Goal: Communication & Community: Answer question/provide support

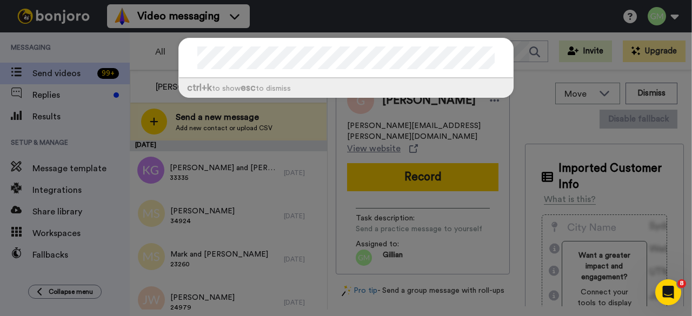
click at [308, 17] on div "ctrl +k to show esc to dismiss" at bounding box center [346, 158] width 692 height 316
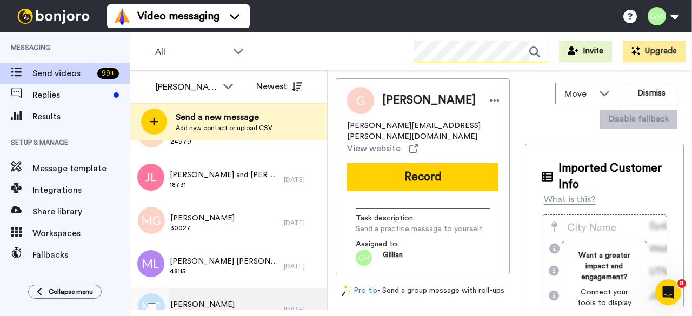
scroll to position [162, 0]
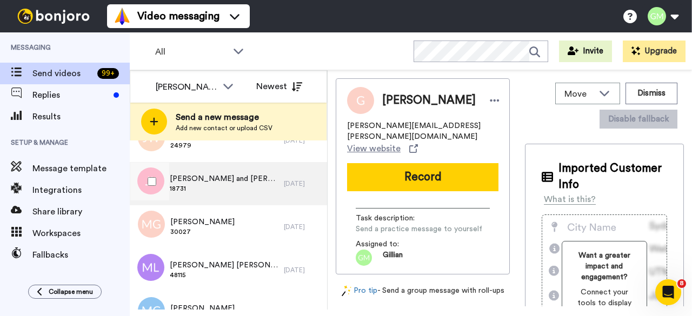
click at [221, 188] on span "18731" at bounding box center [224, 188] width 109 height 9
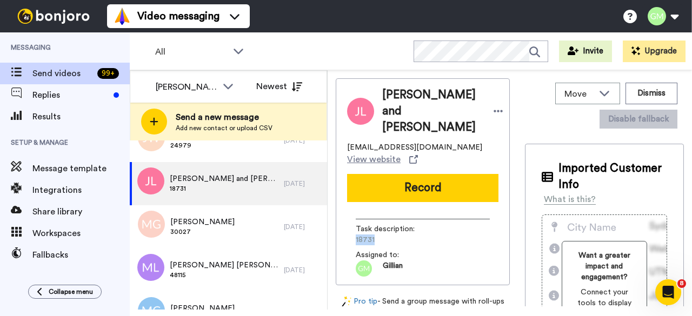
drag, startPoint x: 375, startPoint y: 221, endPoint x: 335, endPoint y: 224, distance: 40.1
click at [336, 224] on div "Jason and Vivien Ling vivien.ling@icloud.com View website Record Task descripti…" at bounding box center [423, 181] width 174 height 207
copy span "18731"
click at [394, 174] on button "Record" at bounding box center [422, 188] width 151 height 28
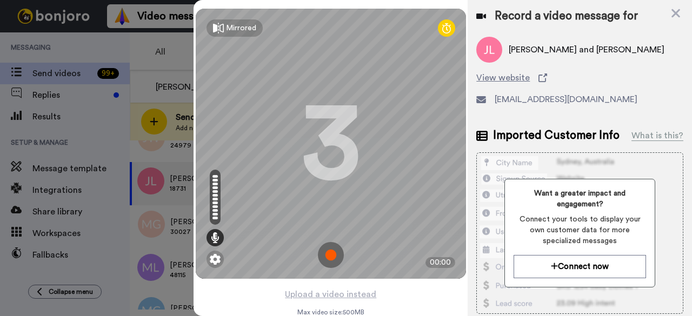
click at [324, 253] on img at bounding box center [331, 255] width 26 height 26
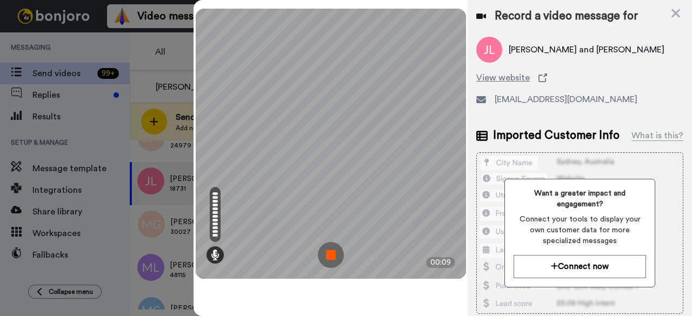
click at [329, 258] on img at bounding box center [331, 255] width 26 height 26
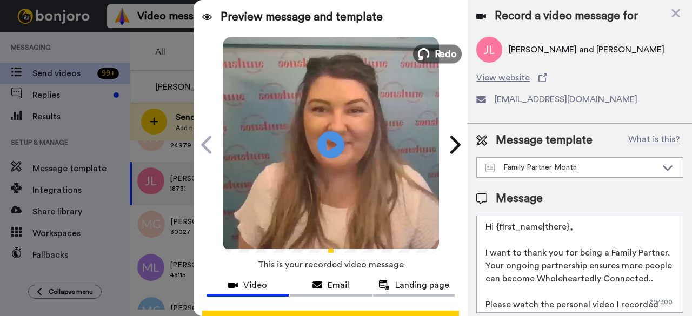
click at [437, 51] on span "Redo" at bounding box center [445, 54] width 23 height 14
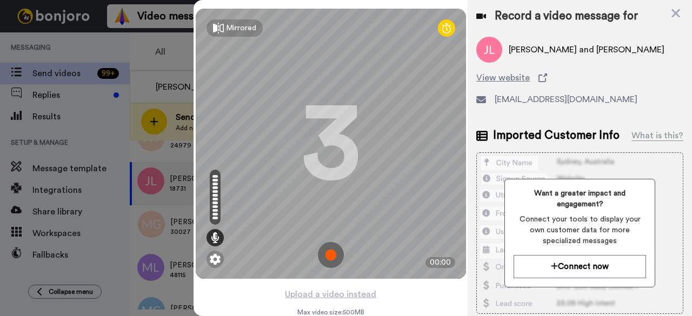
click at [321, 247] on img at bounding box center [331, 255] width 26 height 26
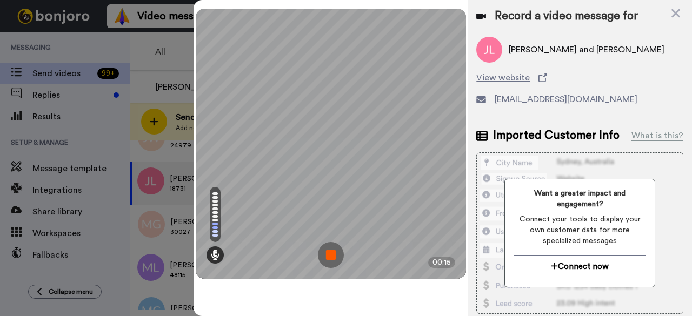
click at [338, 251] on img at bounding box center [331, 255] width 26 height 26
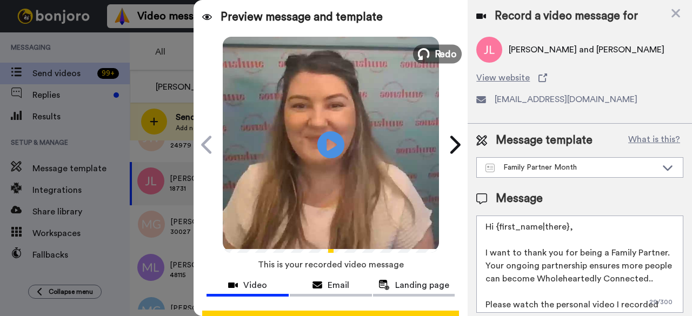
click at [437, 58] on span "Redo" at bounding box center [445, 54] width 23 height 14
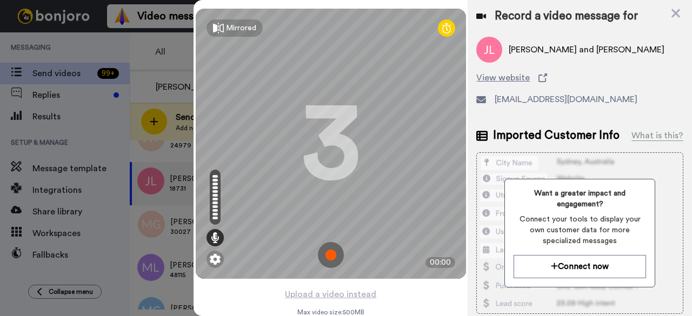
click at [329, 258] on img at bounding box center [331, 255] width 26 height 26
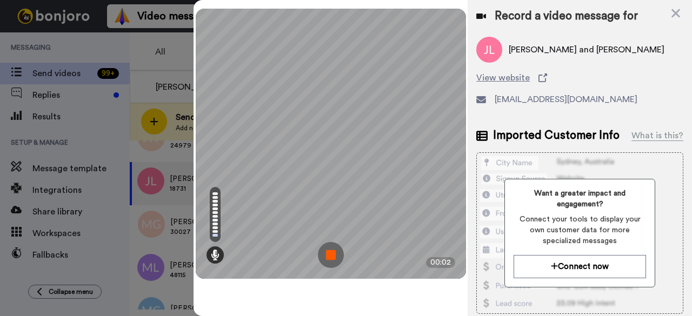
click at [335, 250] on img at bounding box center [331, 255] width 26 height 26
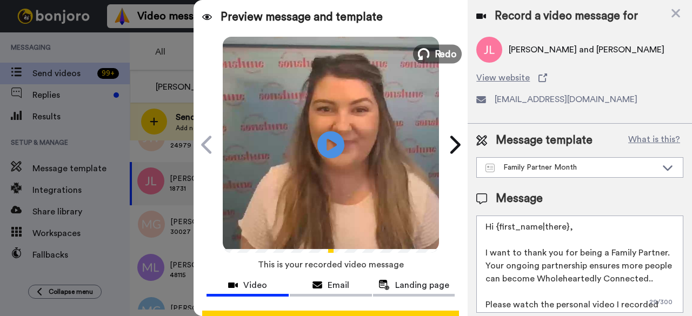
click at [439, 51] on span "Redo" at bounding box center [445, 54] width 23 height 14
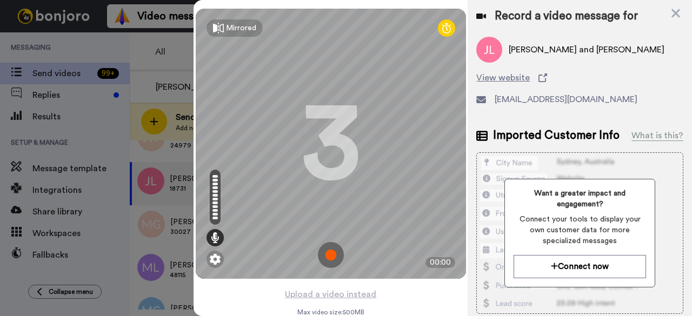
click at [333, 257] on img at bounding box center [331, 255] width 26 height 26
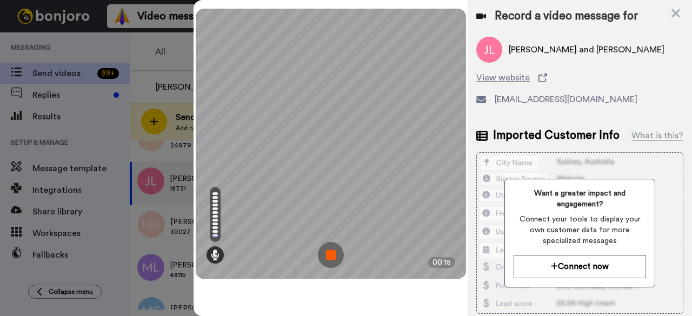
click at [333, 257] on img at bounding box center [331, 255] width 26 height 26
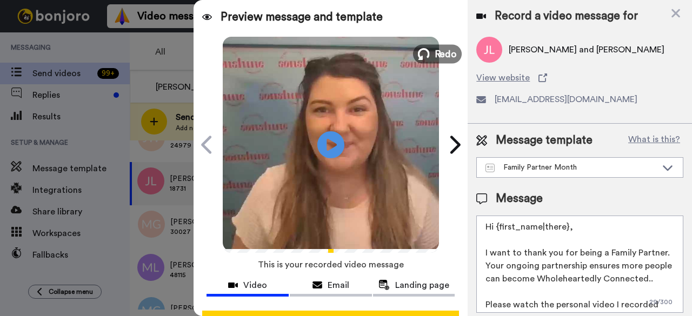
click at [454, 54] on button "Redo" at bounding box center [437, 53] width 49 height 19
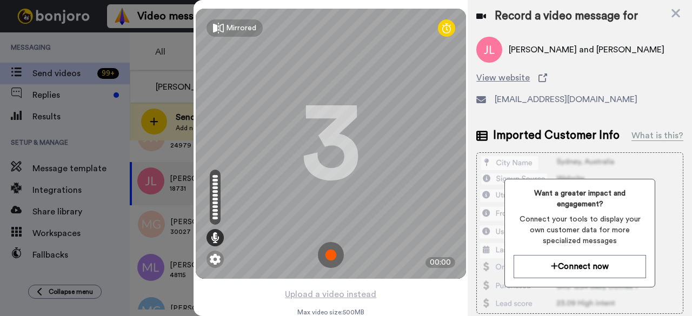
click at [335, 262] on img at bounding box center [331, 255] width 26 height 26
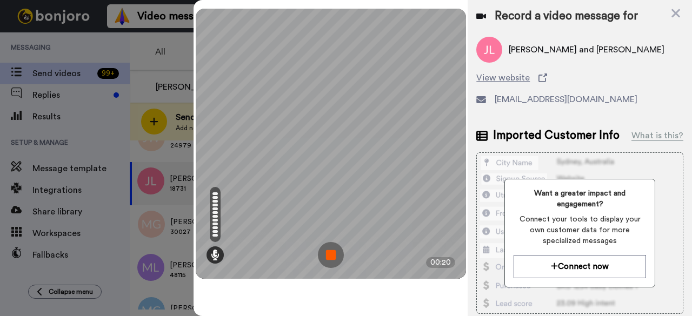
click at [325, 257] on img at bounding box center [331, 255] width 26 height 26
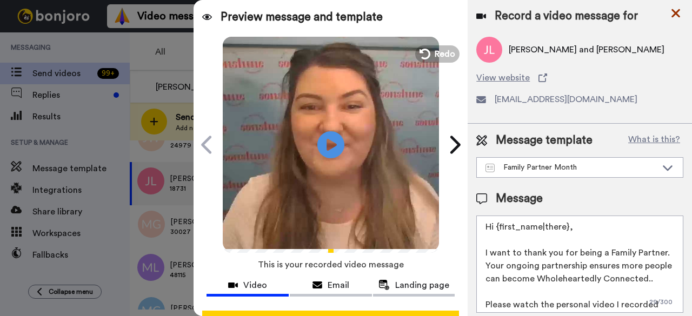
click at [674, 14] on icon at bounding box center [675, 13] width 11 height 14
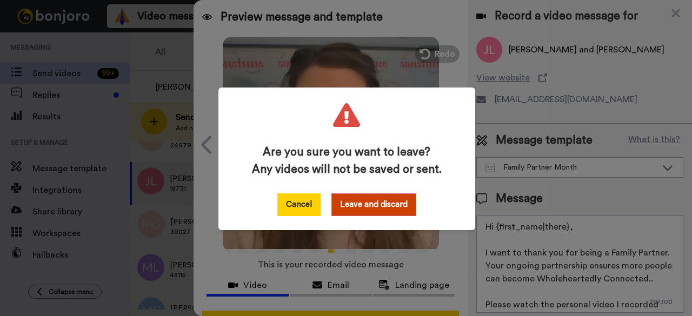
click at [311, 206] on button "Cancel" at bounding box center [298, 205] width 43 height 23
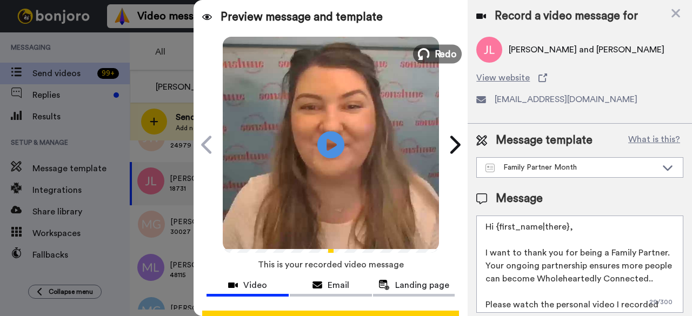
click at [418, 56] on icon at bounding box center [424, 54] width 12 height 12
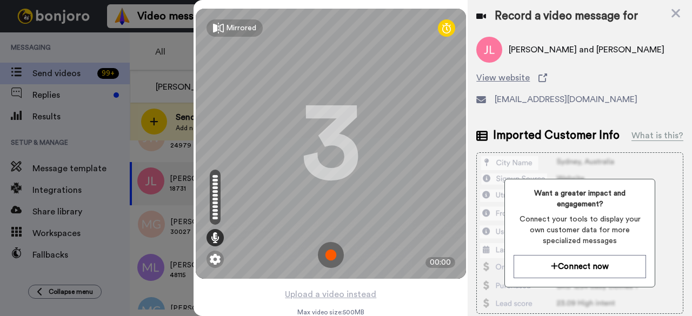
click at [335, 257] on img at bounding box center [331, 255] width 26 height 26
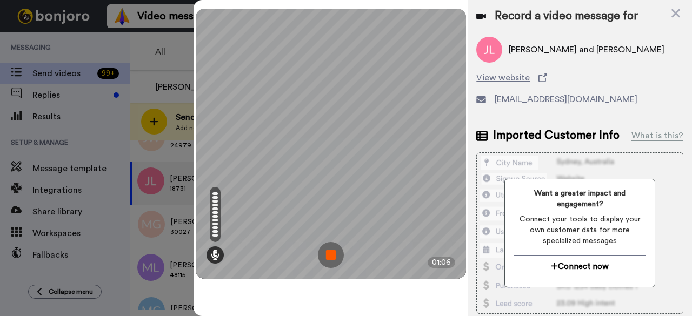
click at [335, 256] on img at bounding box center [331, 255] width 26 height 26
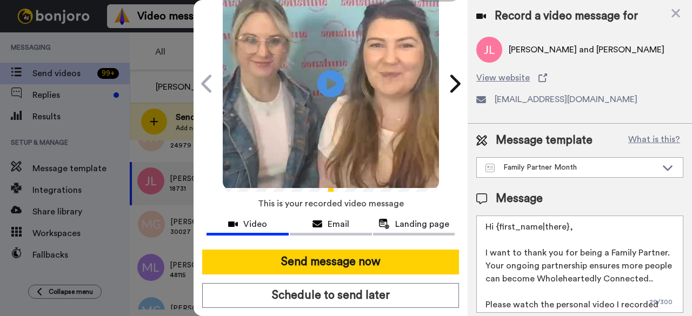
scroll to position [99, 0]
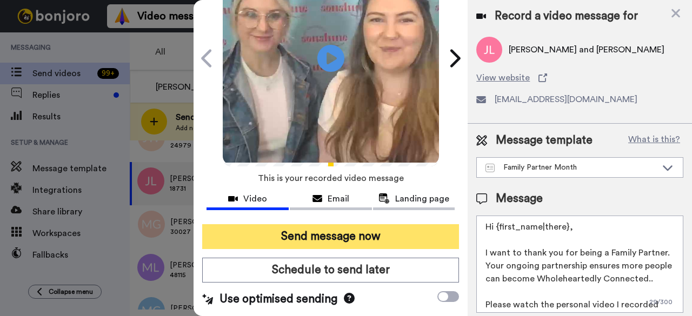
click at [353, 224] on button "Send message now" at bounding box center [330, 236] width 257 height 25
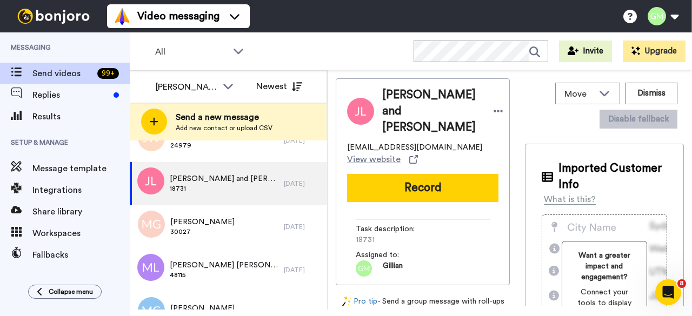
scroll to position [0, 0]
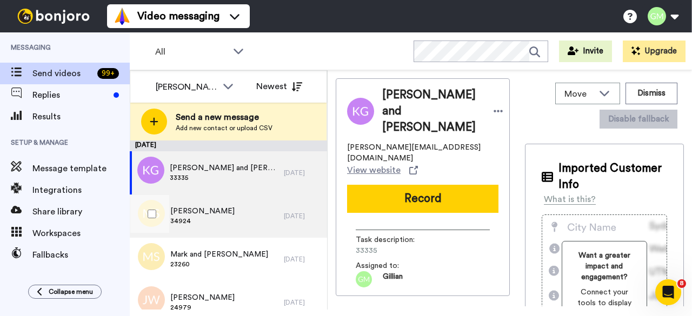
drag, startPoint x: 576, startPoint y: 60, endPoint x: 217, endPoint y: 212, distance: 389.9
click at [222, 208] on div "Marcel Scott 34924" at bounding box center [207, 216] width 154 height 43
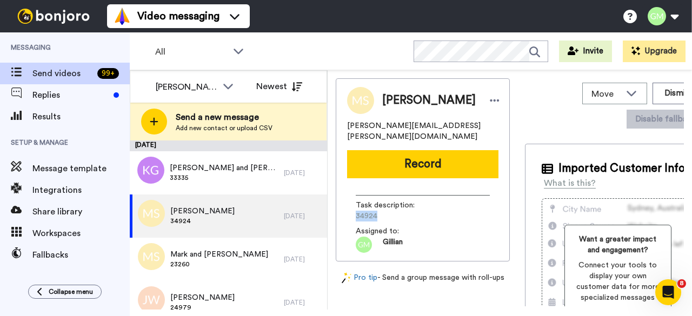
drag, startPoint x: 383, startPoint y: 205, endPoint x: 349, endPoint y: 206, distance: 34.1
click at [349, 205] on div "Task description : 34924 Assigned to: Gillian" at bounding box center [422, 220] width 151 height 66
copy span "34924"
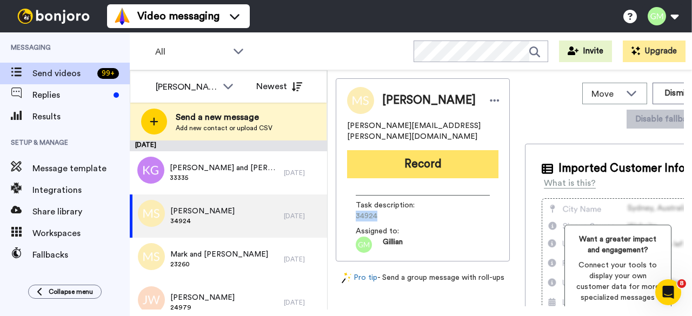
click at [377, 156] on button "Record" at bounding box center [422, 164] width 151 height 28
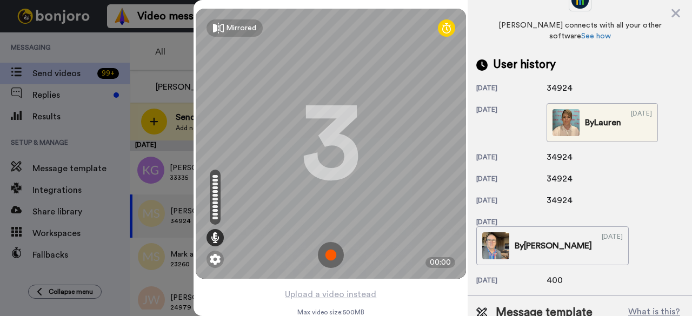
scroll to position [377, 0]
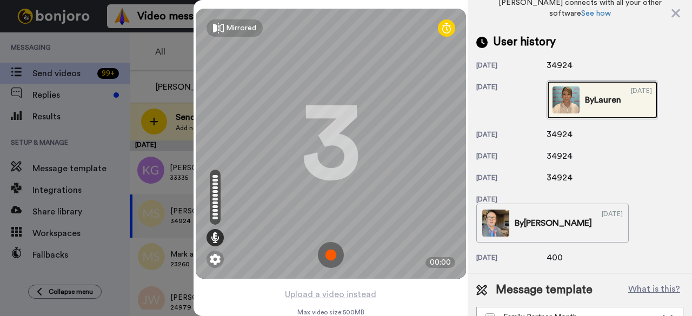
click at [612, 94] on div "By Lauren" at bounding box center [603, 100] width 36 height 13
click at [327, 255] on img at bounding box center [331, 255] width 26 height 26
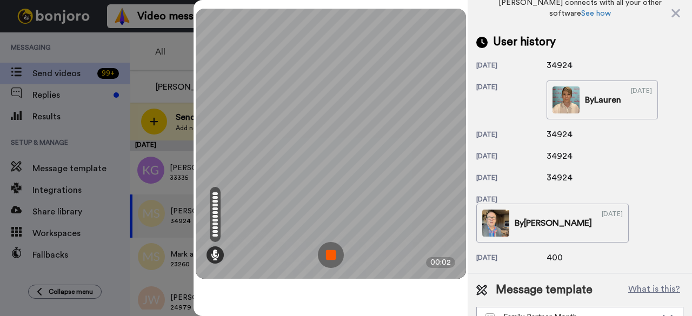
click at [329, 258] on img at bounding box center [331, 255] width 26 height 26
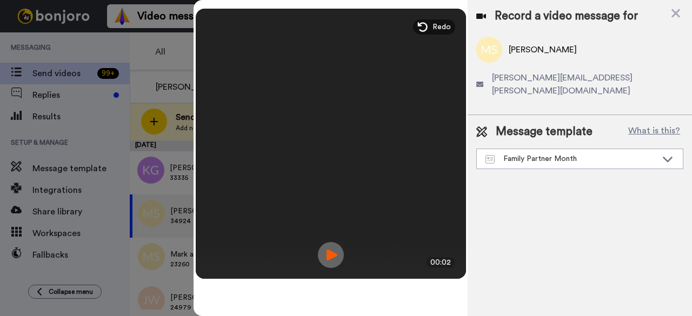
scroll to position [0, 0]
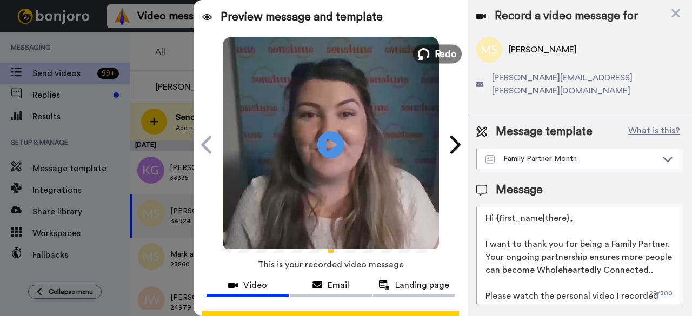
click at [430, 55] on button "Redo" at bounding box center [437, 53] width 49 height 19
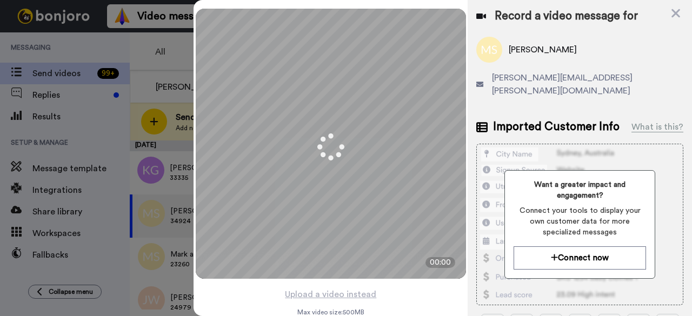
drag, startPoint x: 393, startPoint y: 137, endPoint x: 601, endPoint y: 39, distance: 230.3
click at [601, 39] on div "Marcel Scott" at bounding box center [579, 50] width 207 height 26
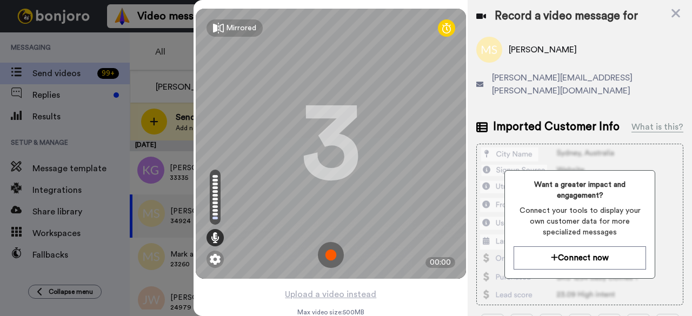
click at [329, 258] on img at bounding box center [331, 255] width 26 height 26
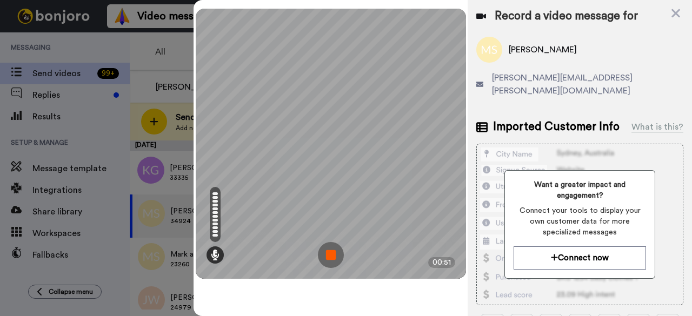
click at [338, 253] on img at bounding box center [331, 255] width 26 height 26
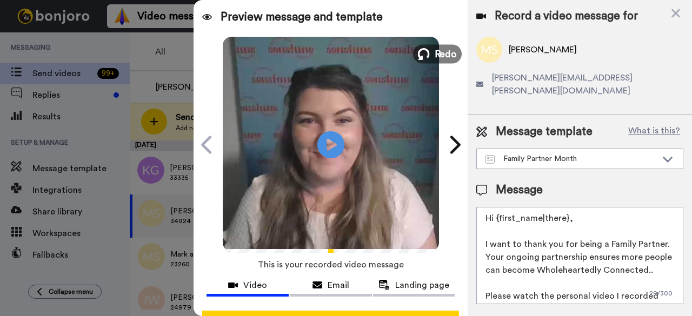
click at [444, 54] on span "Redo" at bounding box center [445, 54] width 23 height 14
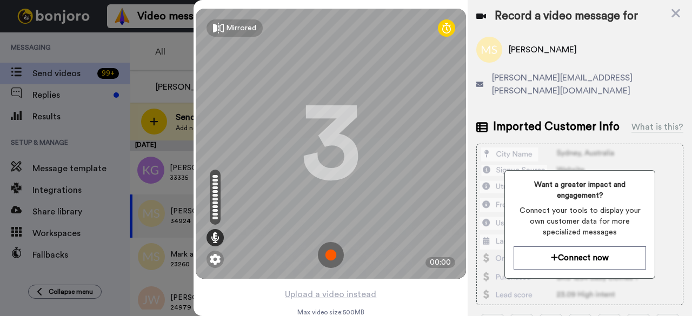
click at [335, 258] on img at bounding box center [331, 255] width 26 height 26
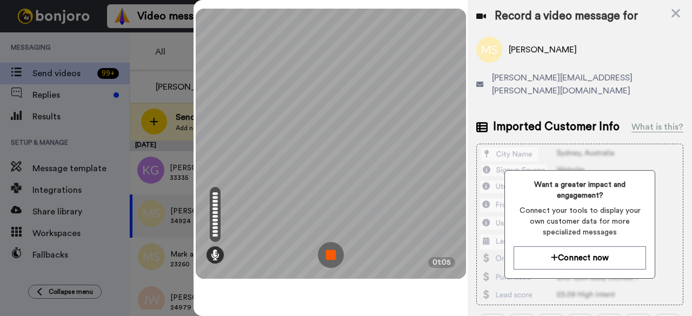
click at [333, 257] on img at bounding box center [331, 255] width 26 height 26
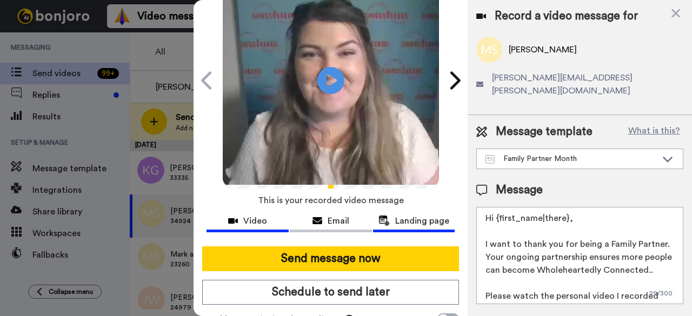
scroll to position [99, 0]
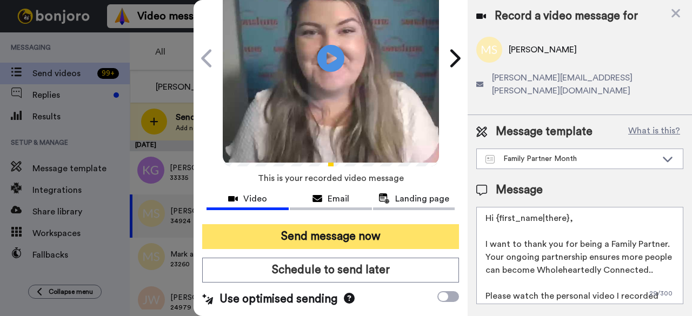
click at [376, 224] on button "Send message now" at bounding box center [330, 236] width 257 height 25
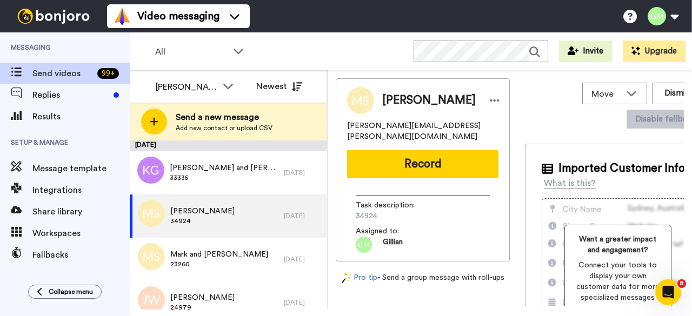
scroll to position [0, 0]
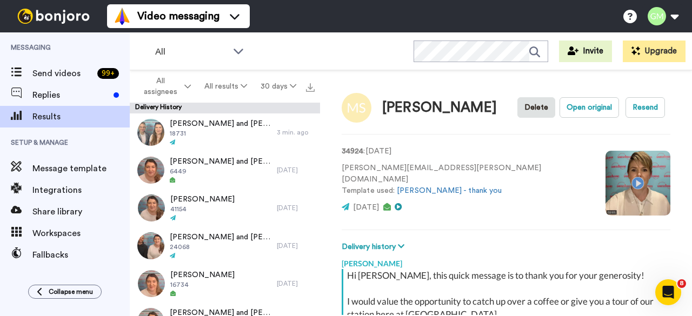
click at [606, 173] on video at bounding box center [638, 183] width 65 height 65
click at [606, 206] on video at bounding box center [638, 183] width 65 height 65
click at [606, 191] on video at bounding box center [638, 183] width 65 height 65
click at [436, 253] on div "Lauren McDonald" at bounding box center [506, 261] width 329 height 16
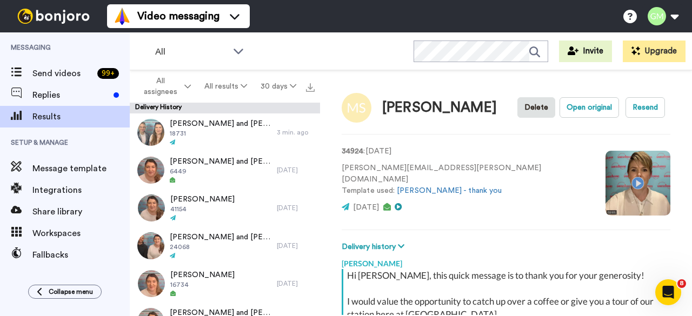
type textarea "x"
click at [606, 191] on video at bounding box center [638, 183] width 65 height 65
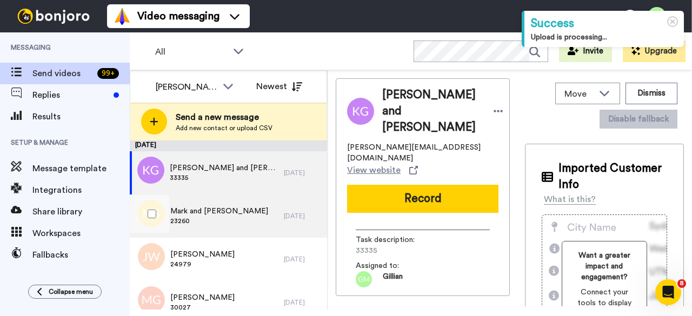
click at [260, 211] on div "Mark and Aleesa Seaby 23260" at bounding box center [207, 216] width 154 height 43
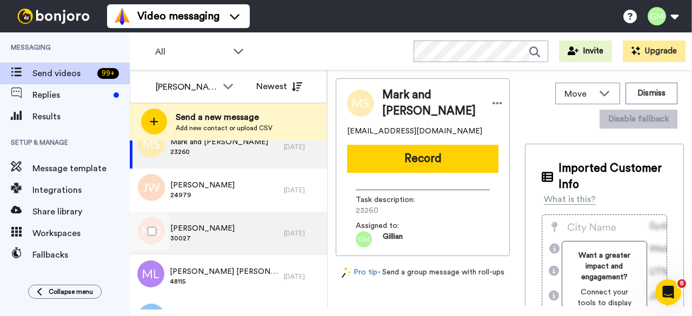
scroll to position [54, 0]
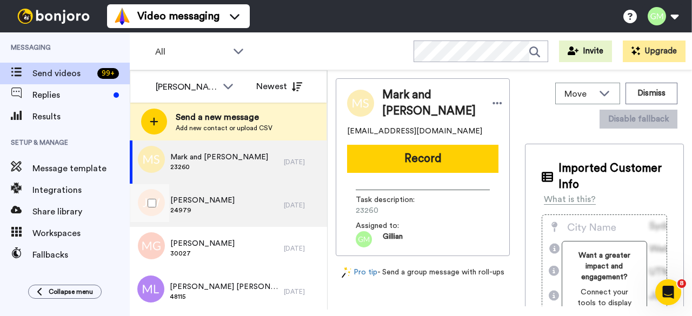
click at [213, 201] on div "Jean Wong 24979" at bounding box center [207, 205] width 154 height 43
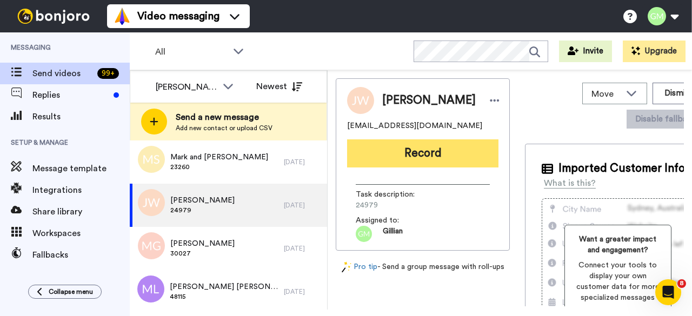
click at [412, 161] on button "Record" at bounding box center [422, 154] width 151 height 28
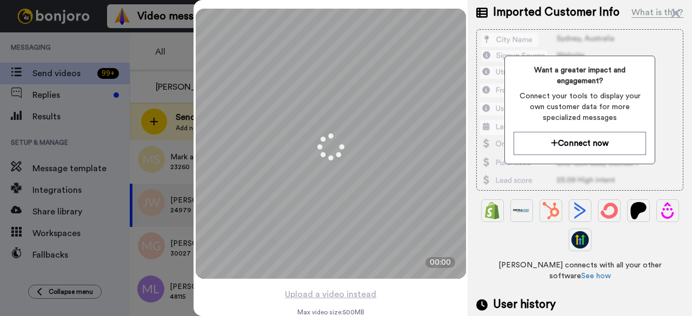
scroll to position [324, 0]
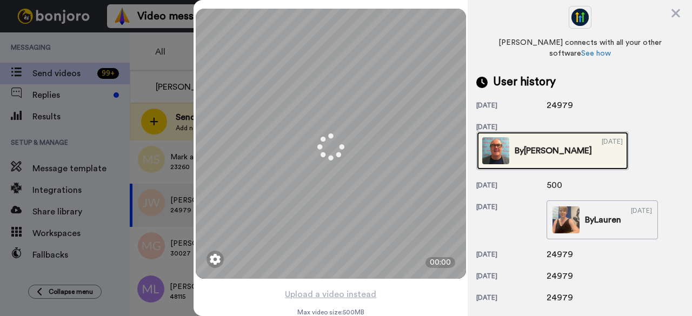
click at [530, 144] on div "By Rodney" at bounding box center [553, 150] width 77 height 13
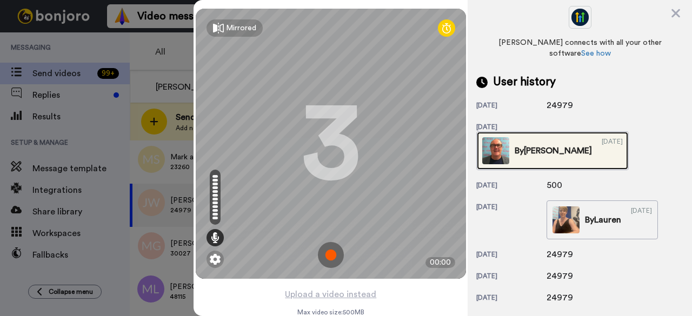
click at [499, 137] on img at bounding box center [495, 150] width 27 height 27
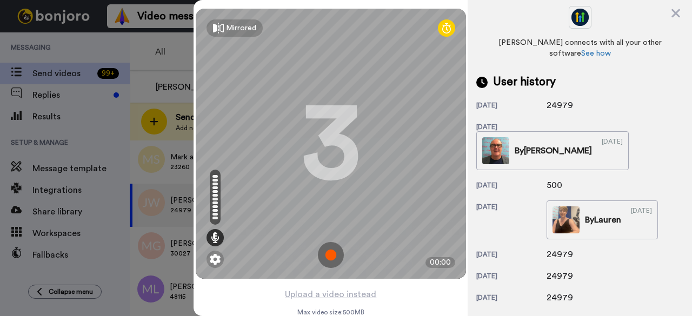
click at [330, 255] on img at bounding box center [331, 255] width 26 height 26
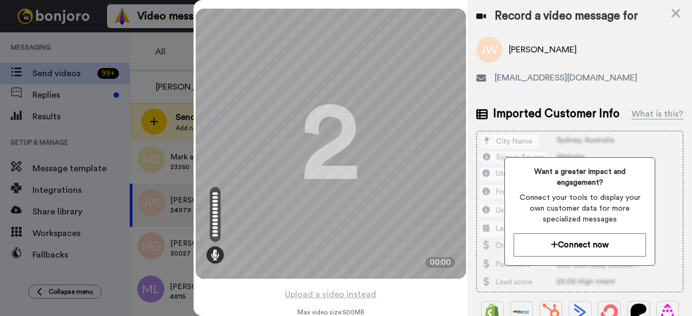
scroll to position [0, 0]
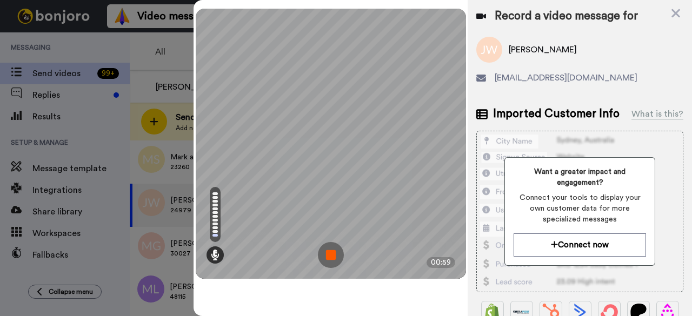
click at [331, 252] on img at bounding box center [331, 255] width 26 height 26
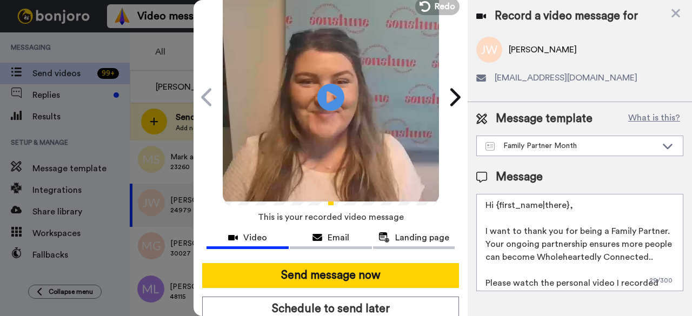
scroll to position [99, 0]
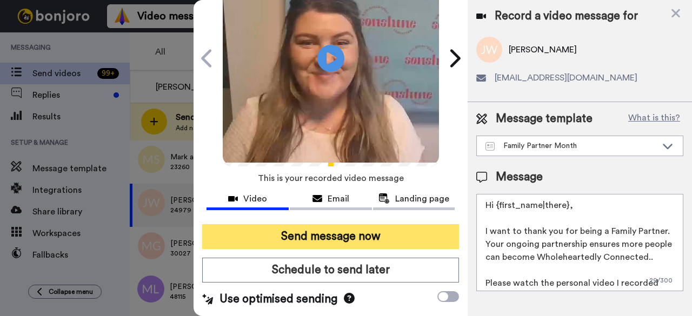
click at [378, 224] on button "Send message now" at bounding box center [330, 236] width 257 height 25
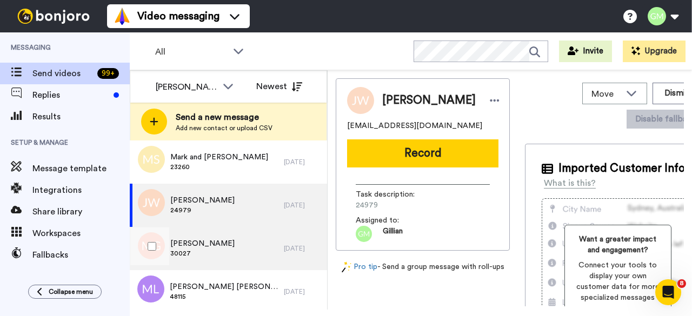
scroll to position [0, 0]
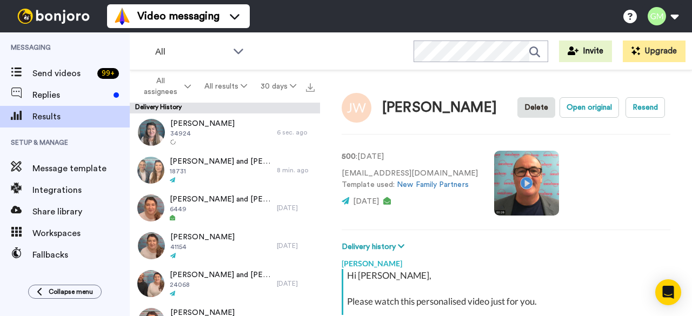
click at [515, 175] on video at bounding box center [526, 183] width 65 height 65
click at [506, 174] on video at bounding box center [526, 183] width 65 height 65
drag, startPoint x: 502, startPoint y: 172, endPoint x: 565, endPoint y: 201, distance: 68.7
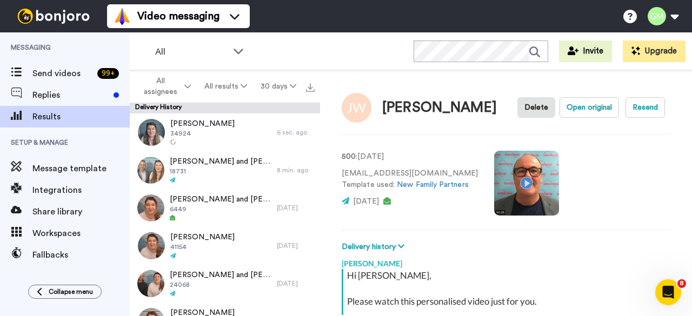
click at [565, 201] on div "500 : 1 yr. ago toukiong@yahoo.com Template used: New Family Partners 1 yr. ago" at bounding box center [506, 182] width 329 height 74
click at [453, 221] on div "Jean Wong Delete Open original Resend 500 : 1 yr. ago toukiong@yahoo.com Templa…" at bounding box center [506, 192] width 372 height 245
type textarea "x"
click at [508, 185] on video at bounding box center [526, 183] width 65 height 65
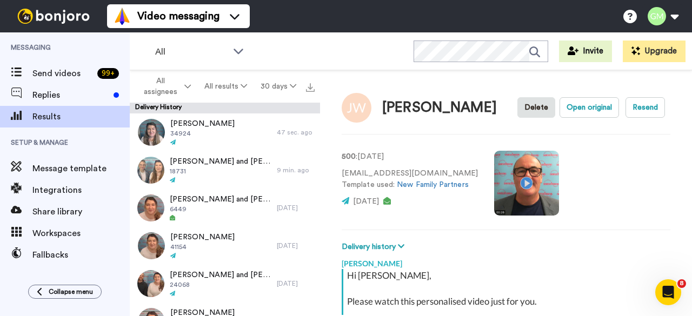
click at [516, 179] on video at bounding box center [526, 183] width 65 height 65
click at [517, 180] on video at bounding box center [526, 183] width 65 height 65
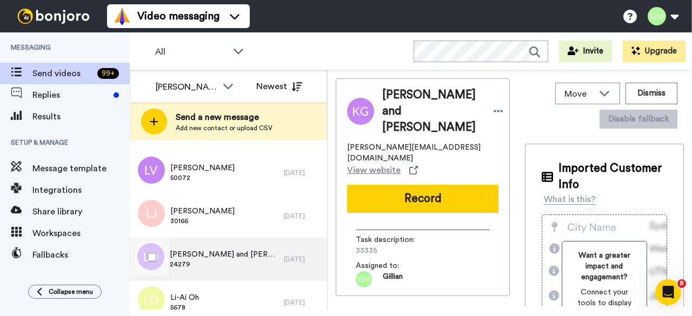
scroll to position [703, 0]
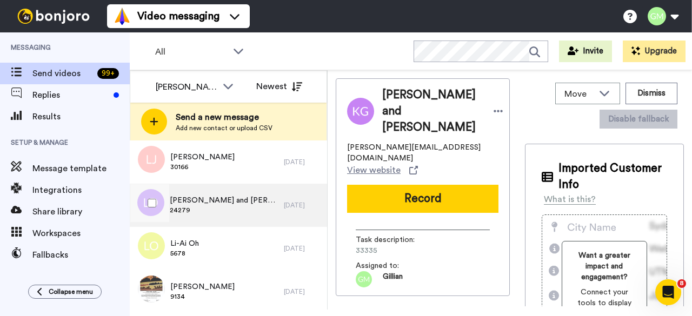
click at [223, 205] on span "[PERSON_NAME] and [PERSON_NAME]" at bounding box center [224, 200] width 109 height 11
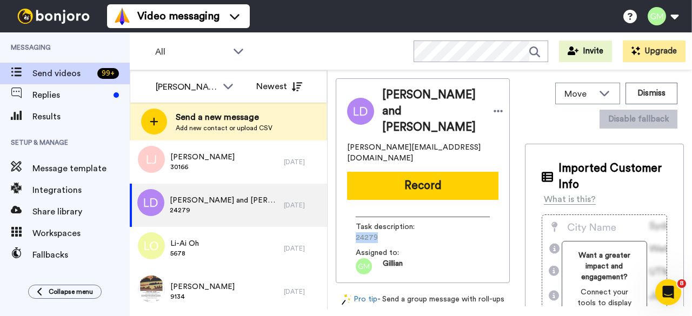
drag, startPoint x: 376, startPoint y: 226, endPoint x: 353, endPoint y: 227, distance: 23.3
click at [355, 227] on div "Task description : 24279 Assigned to: [PERSON_NAME]" at bounding box center [422, 242] width 151 height 66
copy span "24279"
drag, startPoint x: 310, startPoint y: 4, endPoint x: 295, endPoint y: 23, distance: 24.3
click at [295, 23] on div "Video messaging Switch to Video messaging Testimonials Settings Discover Help &…" at bounding box center [399, 16] width 585 height 32
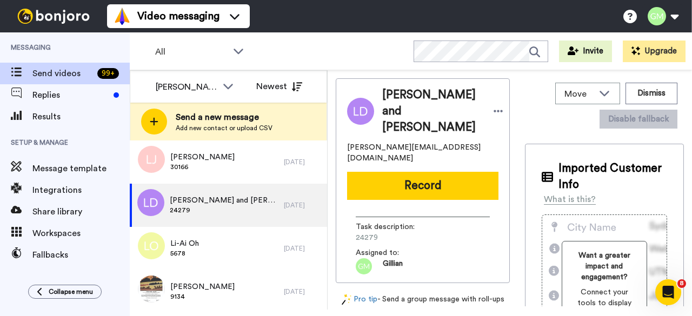
click at [424, 172] on button "Record" at bounding box center [422, 186] width 151 height 28
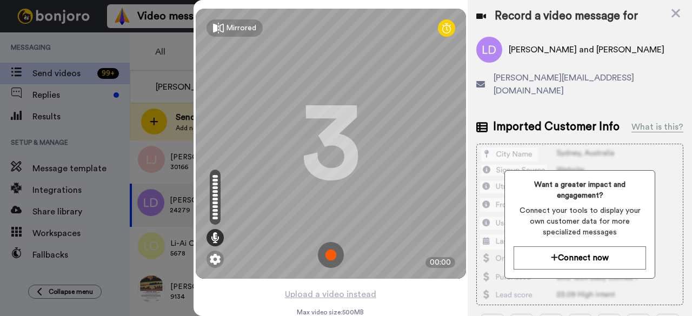
click at [334, 258] on img at bounding box center [331, 255] width 26 height 26
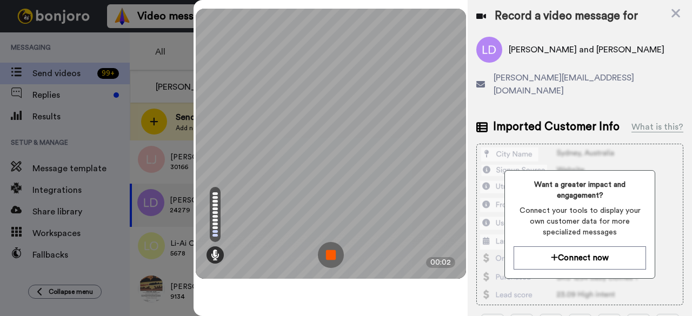
click at [331, 257] on img at bounding box center [331, 255] width 26 height 26
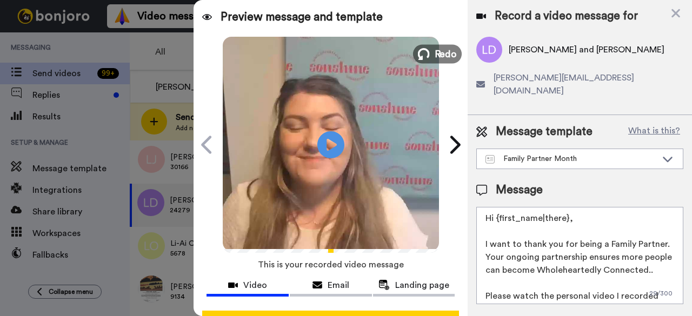
click at [434, 56] on span "Redo" at bounding box center [445, 54] width 23 height 14
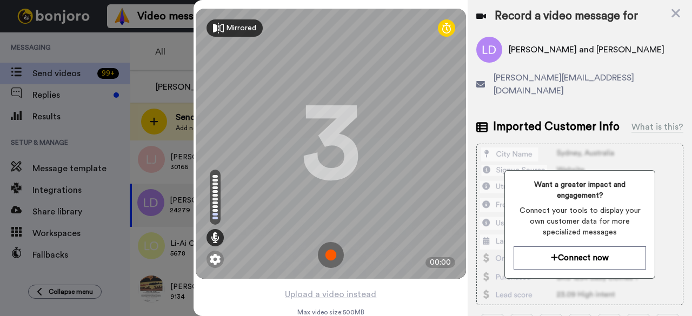
click at [241, 30] on div "Mirrored" at bounding box center [241, 28] width 30 height 11
click at [241, 30] on div "Mirror" at bounding box center [237, 28] width 22 height 11
click at [329, 255] on img at bounding box center [331, 255] width 26 height 26
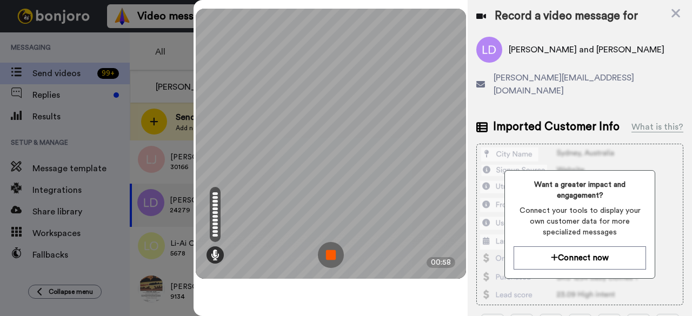
click at [340, 250] on img at bounding box center [331, 255] width 26 height 26
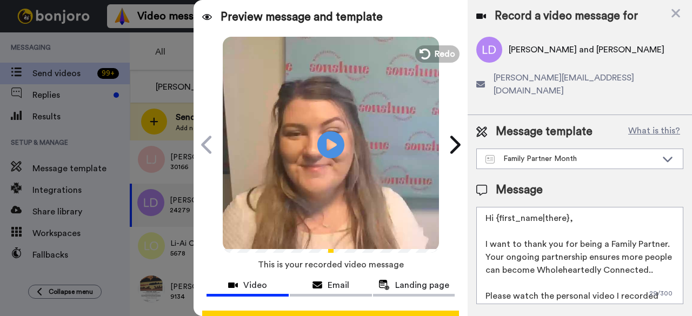
click at [428, 62] on button "Redo" at bounding box center [437, 53] width 44 height 17
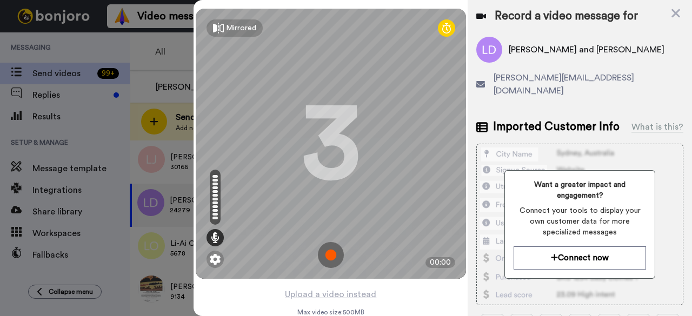
click at [331, 256] on img at bounding box center [331, 255] width 26 height 26
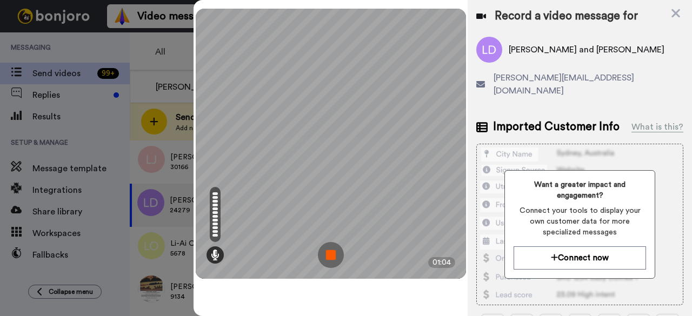
click at [330, 252] on img at bounding box center [331, 255] width 26 height 26
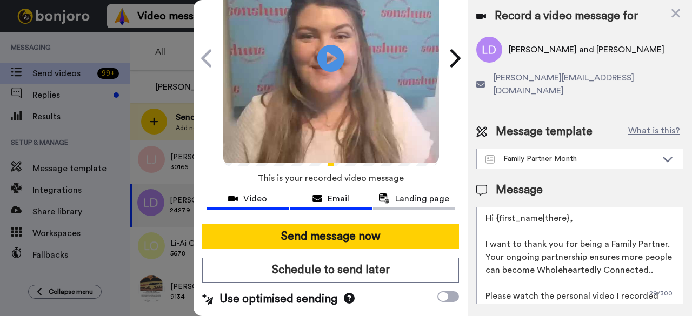
scroll to position [99, 0]
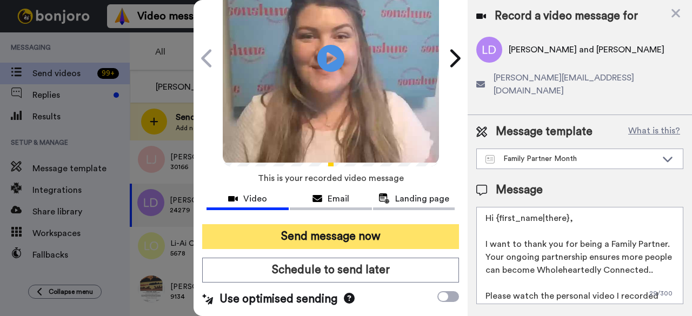
click at [348, 227] on button "Send message now" at bounding box center [330, 236] width 257 height 25
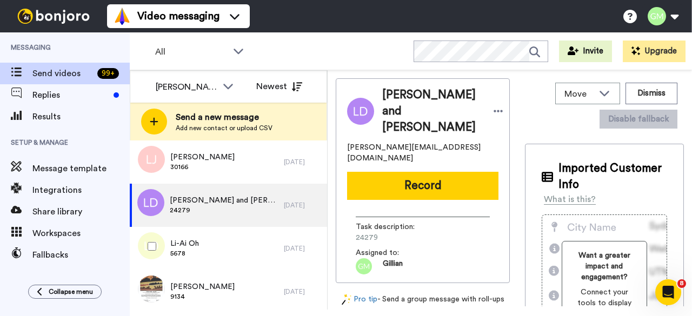
scroll to position [0, 0]
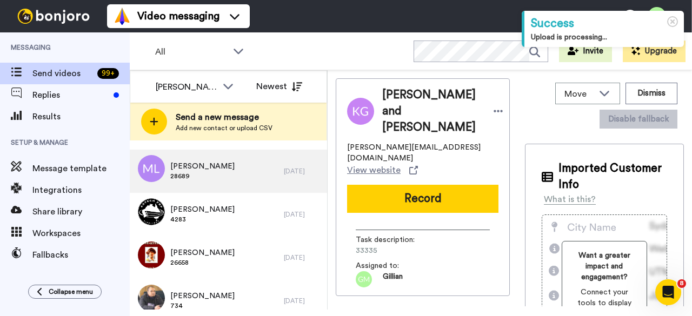
scroll to position [324, 0]
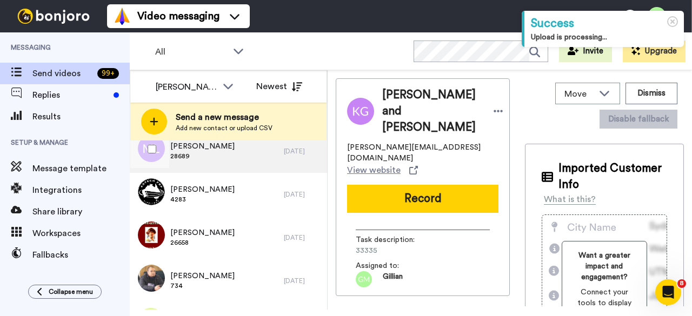
click at [237, 160] on div "[PERSON_NAME] 28689" at bounding box center [207, 151] width 154 height 43
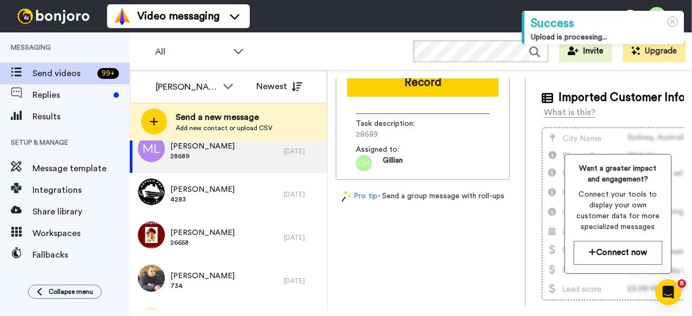
scroll to position [54, 0]
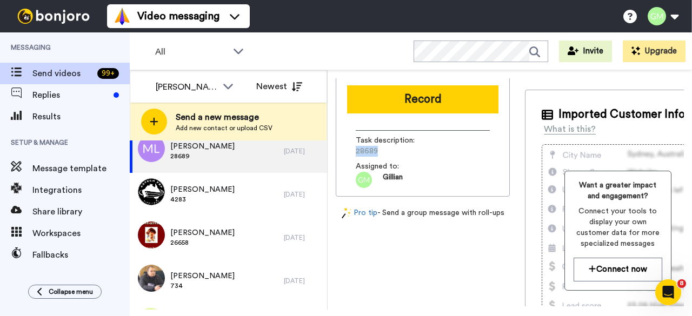
drag, startPoint x: 372, startPoint y: 156, endPoint x: 356, endPoint y: 158, distance: 16.3
click at [357, 157] on span "28689" at bounding box center [407, 151] width 103 height 11
copy span "28689"
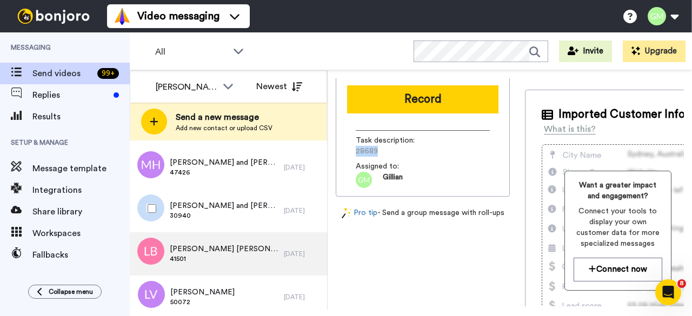
scroll to position [541, 0]
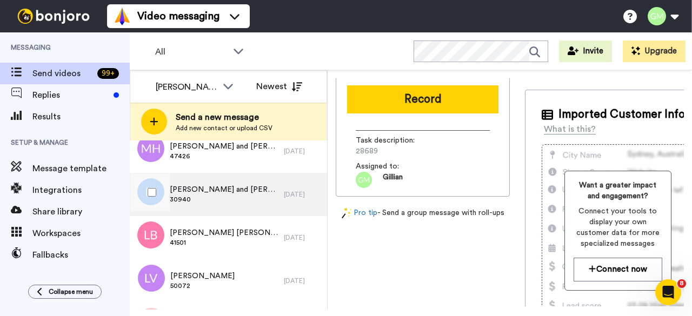
click at [242, 191] on span "[PERSON_NAME] and [PERSON_NAME]" at bounding box center [224, 189] width 109 height 11
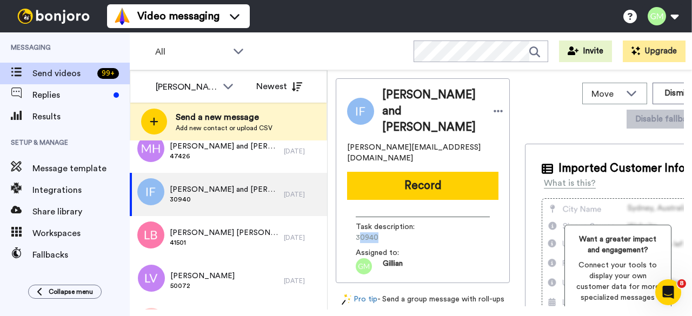
drag, startPoint x: 378, startPoint y: 208, endPoint x: 360, endPoint y: 209, distance: 18.4
click at [360, 233] on span "30940" at bounding box center [407, 238] width 103 height 11
click at [358, 233] on span "30940" at bounding box center [407, 238] width 103 height 11
click at [380, 233] on span "30940" at bounding box center [407, 238] width 103 height 11
drag, startPoint x: 380, startPoint y: 209, endPoint x: 355, endPoint y: 209, distance: 25.4
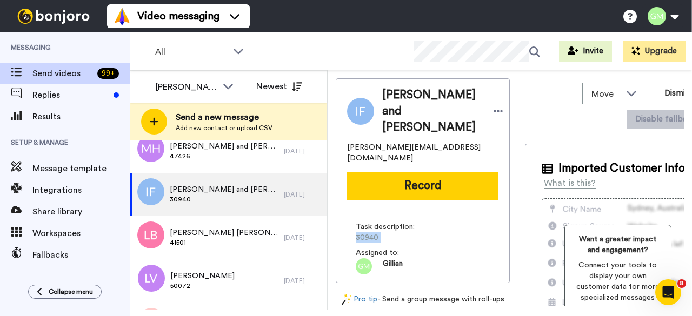
click at [355, 209] on div "Task description : 30940 Assigned to: [PERSON_NAME]" at bounding box center [422, 242] width 151 height 66
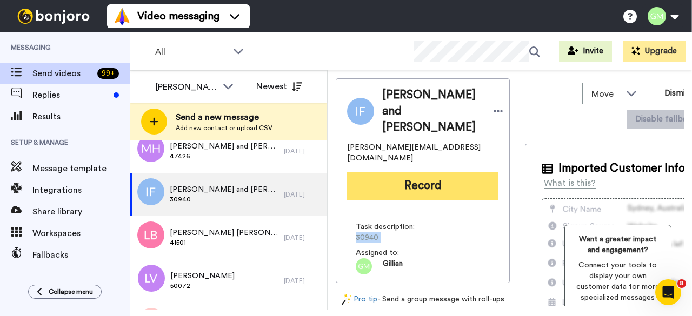
click at [389, 172] on button "Record" at bounding box center [422, 186] width 151 height 28
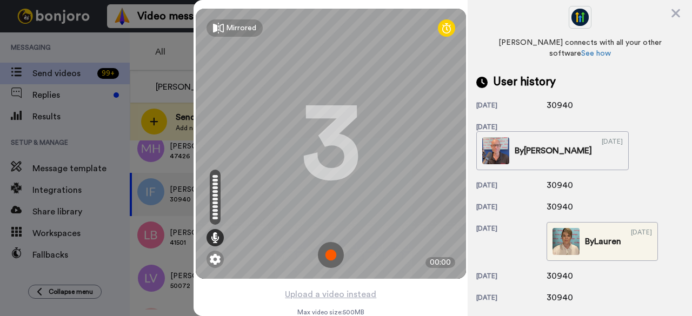
scroll to position [324, 0]
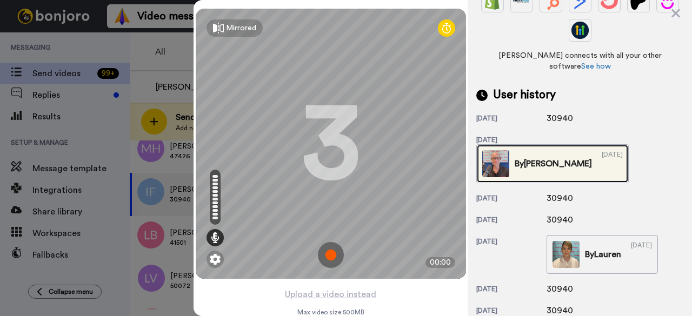
click at [509, 150] on img at bounding box center [495, 163] width 27 height 27
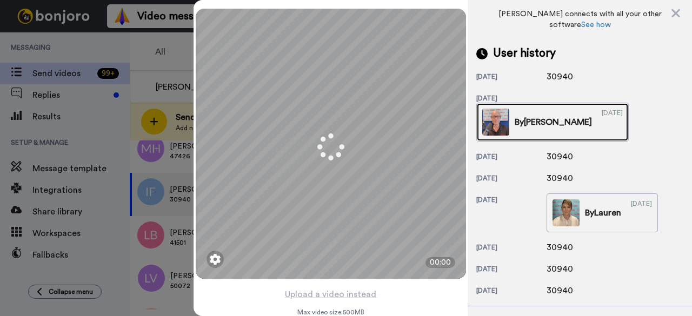
scroll to position [388, 0]
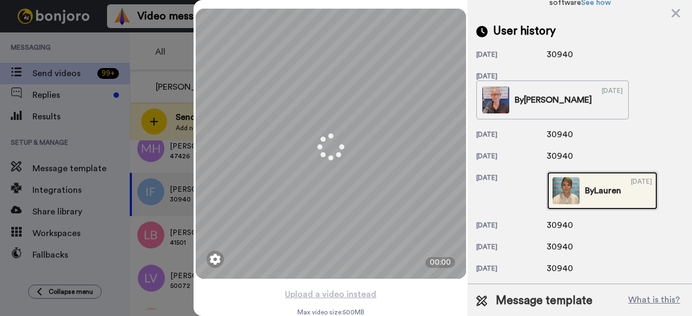
click at [574, 177] on img at bounding box center [566, 190] width 27 height 27
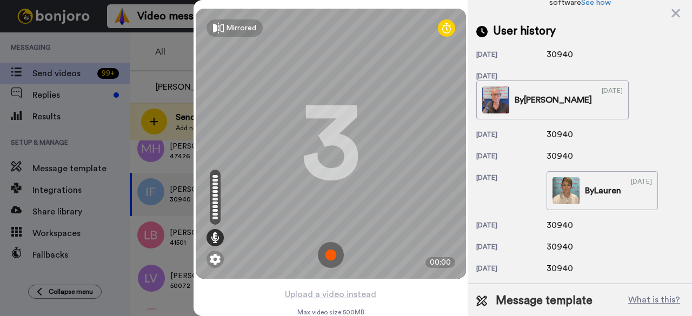
click at [328, 248] on img at bounding box center [331, 255] width 26 height 26
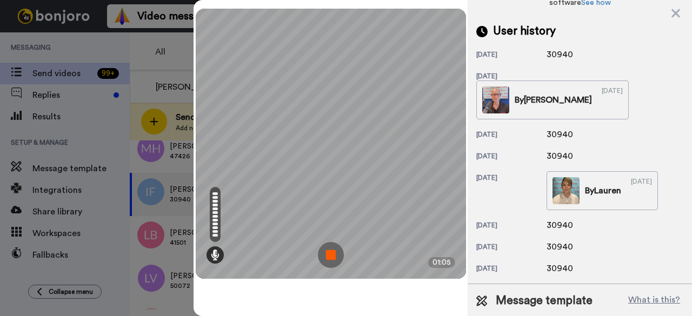
click at [327, 243] on img at bounding box center [331, 255] width 26 height 26
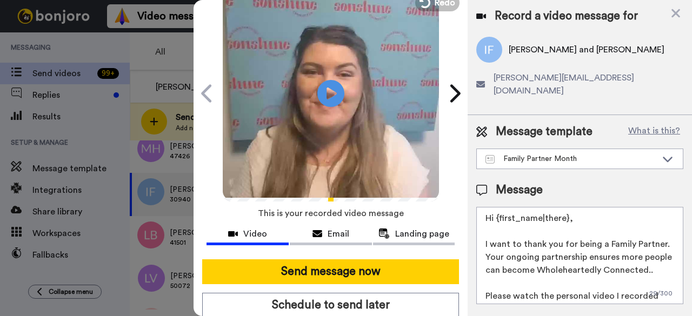
scroll to position [0, 0]
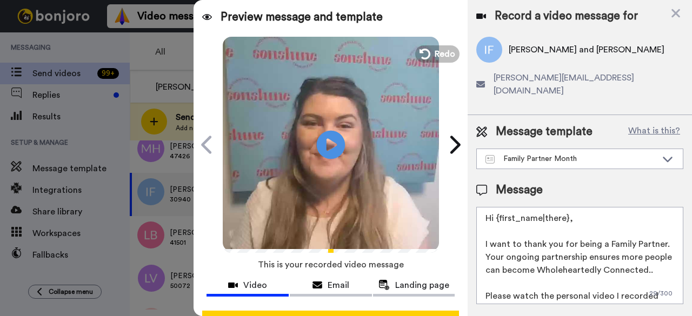
click at [322, 143] on icon "Play/Pause" at bounding box center [331, 144] width 29 height 51
click at [679, 14] on icon at bounding box center [675, 13] width 11 height 14
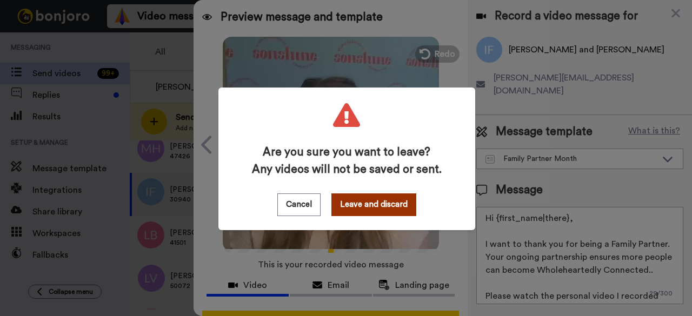
click at [357, 206] on button "Leave and discard" at bounding box center [373, 205] width 85 height 23
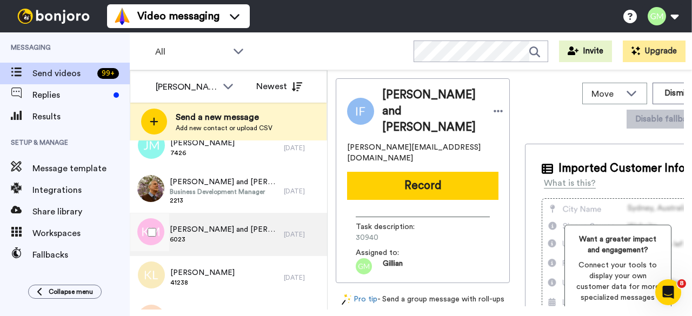
scroll to position [2004, 0]
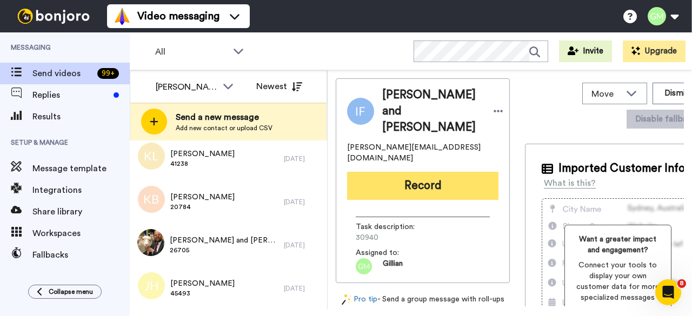
click at [427, 172] on button "Record" at bounding box center [422, 186] width 151 height 28
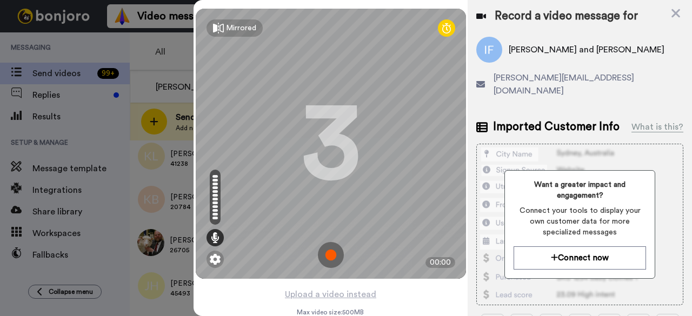
click at [329, 258] on img at bounding box center [331, 255] width 26 height 26
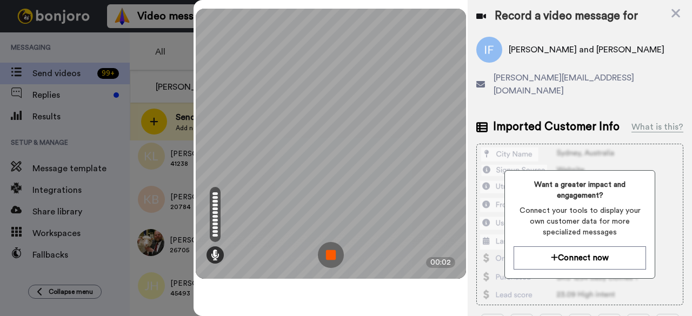
click at [328, 260] on img at bounding box center [331, 255] width 26 height 26
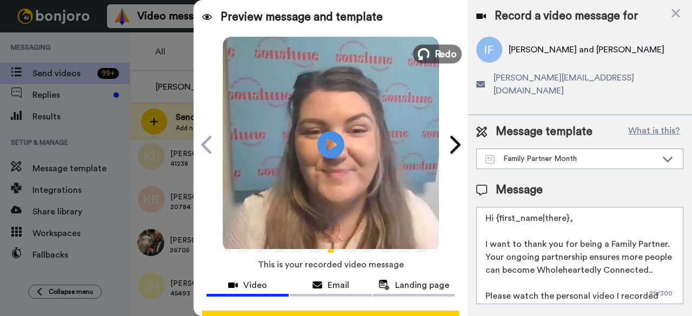
click at [437, 52] on span "Redo" at bounding box center [445, 54] width 23 height 14
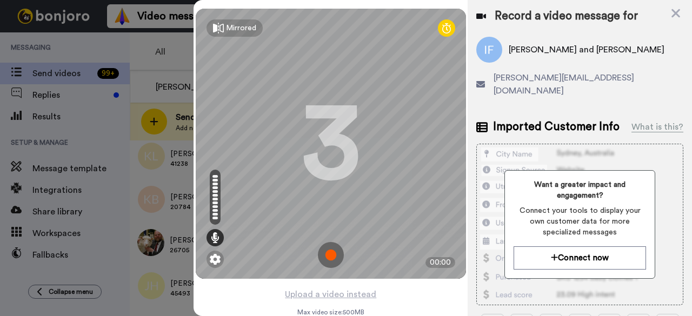
click at [329, 261] on img at bounding box center [331, 255] width 26 height 26
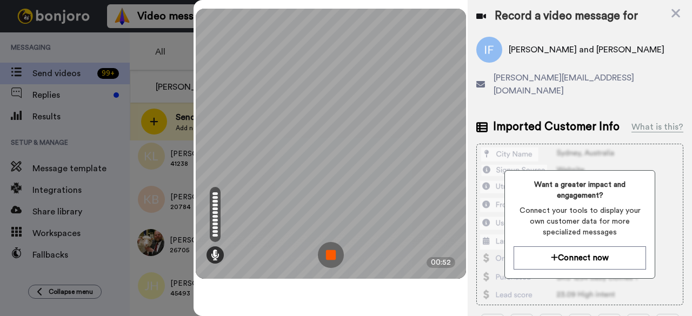
click at [334, 262] on div "Mirrored Redo 3 00:52" at bounding box center [331, 144] width 270 height 270
click at [334, 258] on img at bounding box center [331, 255] width 26 height 26
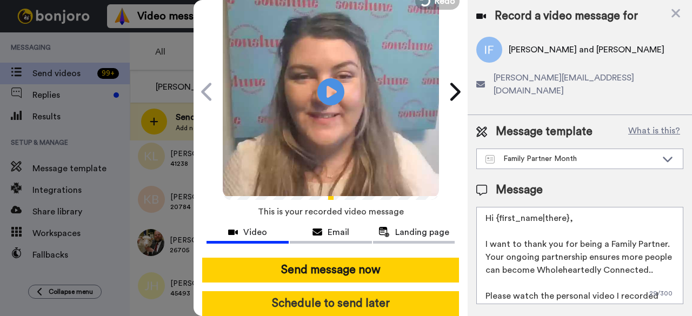
scroll to position [99, 0]
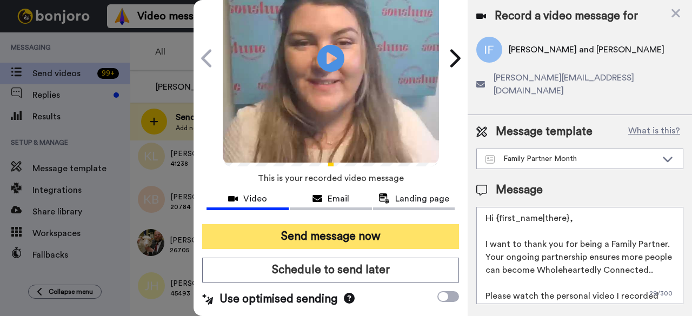
click at [347, 229] on button "Send message now" at bounding box center [330, 236] width 257 height 25
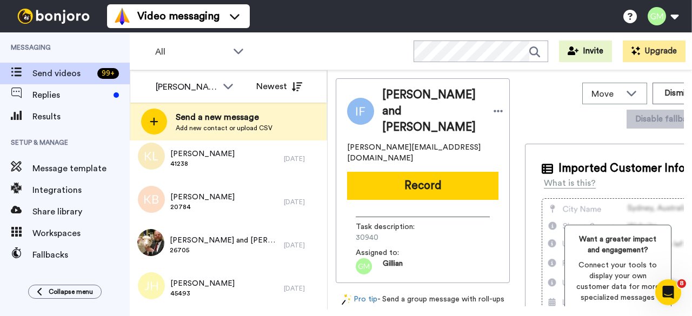
scroll to position [0, 0]
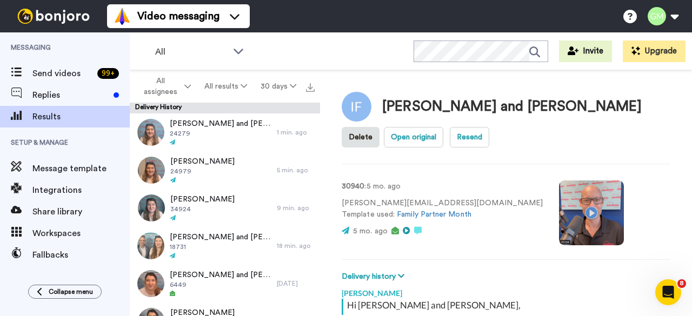
click at [559, 210] on video at bounding box center [591, 213] width 65 height 65
click at [559, 208] on video at bounding box center [591, 213] width 65 height 65
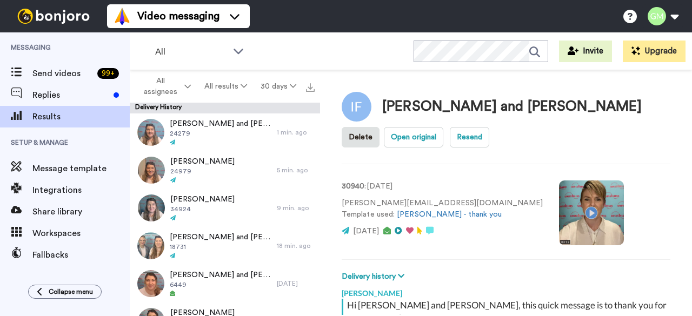
click at [559, 209] on video at bounding box center [591, 213] width 65 height 65
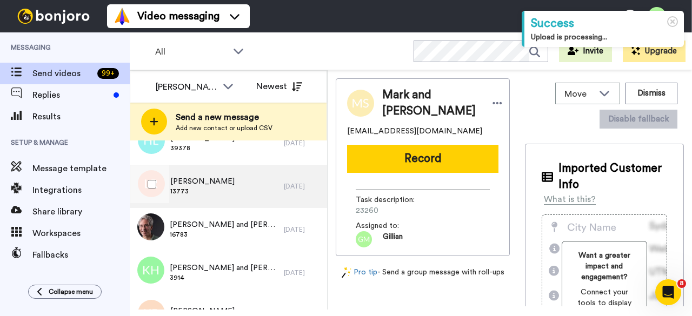
scroll to position [922, 0]
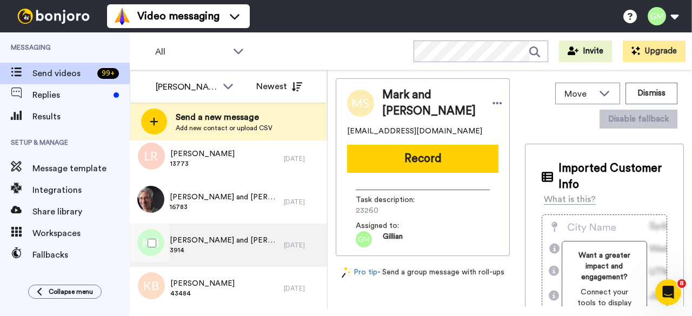
click at [269, 233] on div "[PERSON_NAME] and [PERSON_NAME] 3914" at bounding box center [207, 245] width 154 height 43
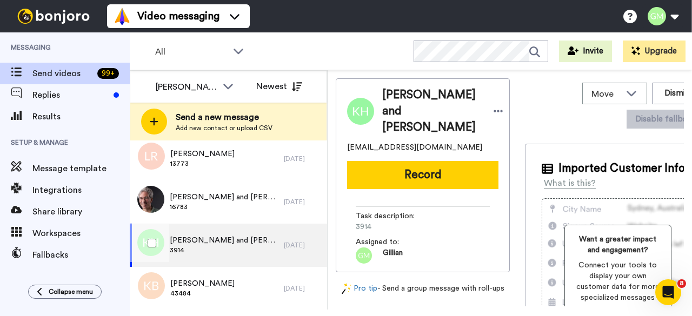
click at [269, 233] on div "[PERSON_NAME] and [PERSON_NAME] 3914" at bounding box center [207, 245] width 154 height 43
